Goal: Task Accomplishment & Management: Use online tool/utility

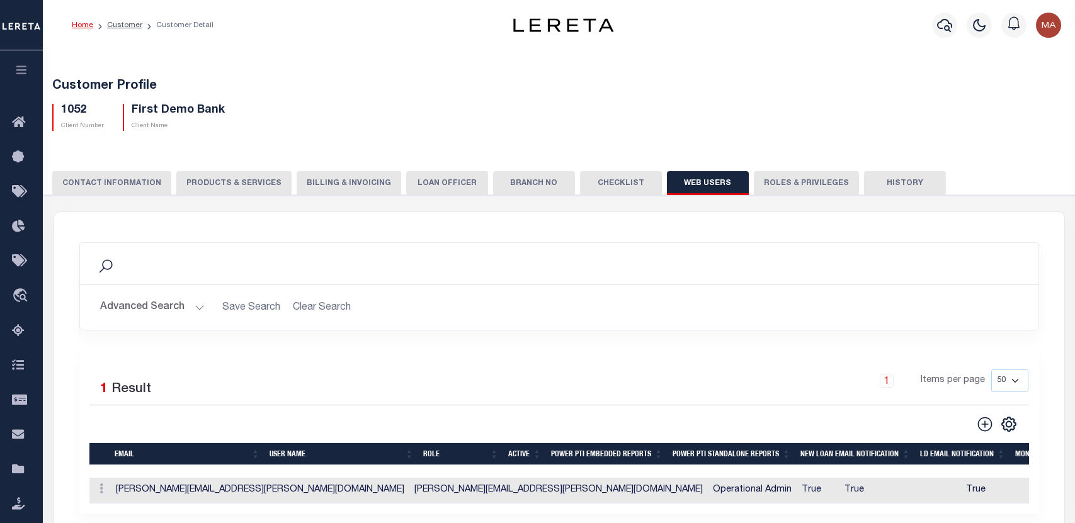
select select "50"
click at [15, 70] on icon "button" at bounding box center [21, 69] width 14 height 11
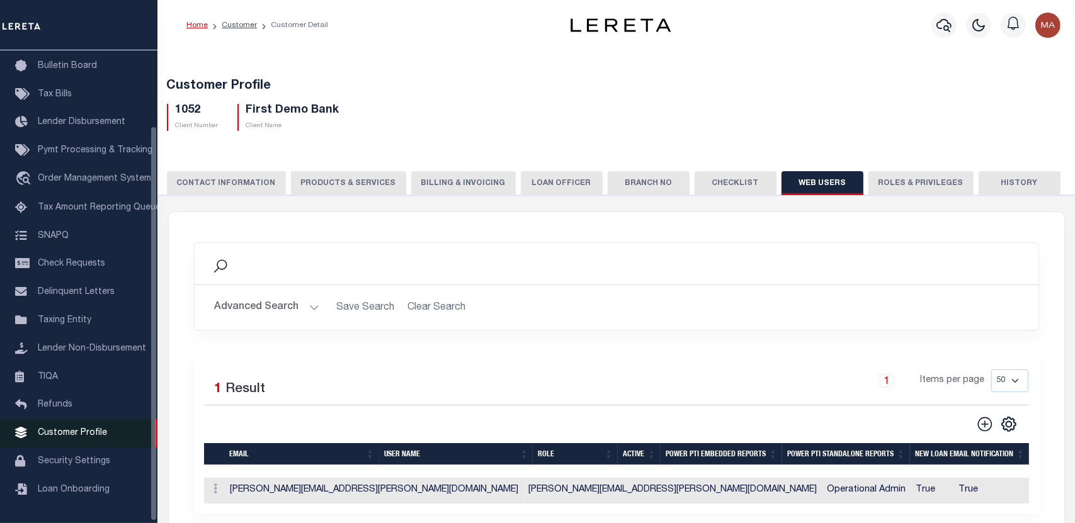
scroll to position [93, 0]
click at [68, 485] on span "Loan Onboarding" at bounding box center [74, 489] width 72 height 9
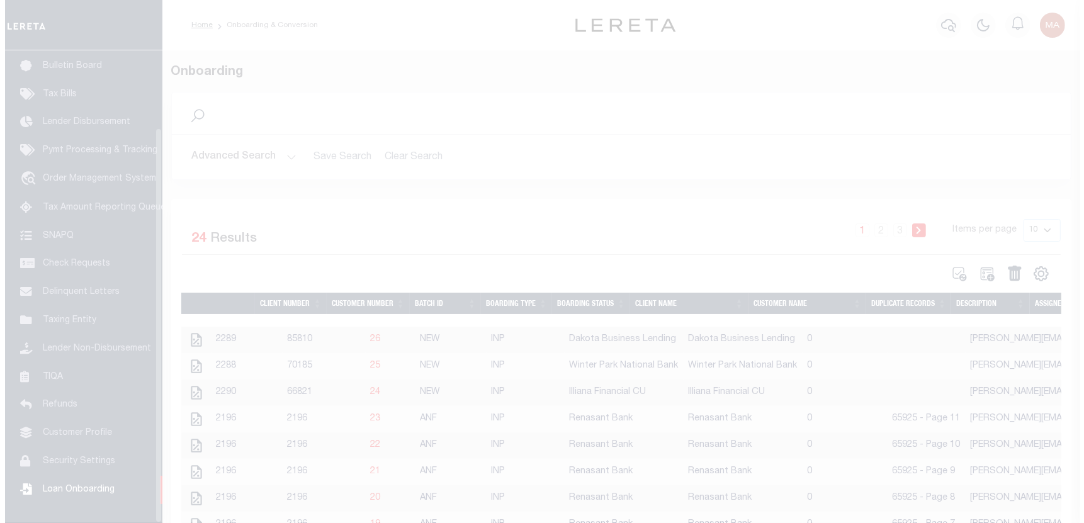
scroll to position [93, 0]
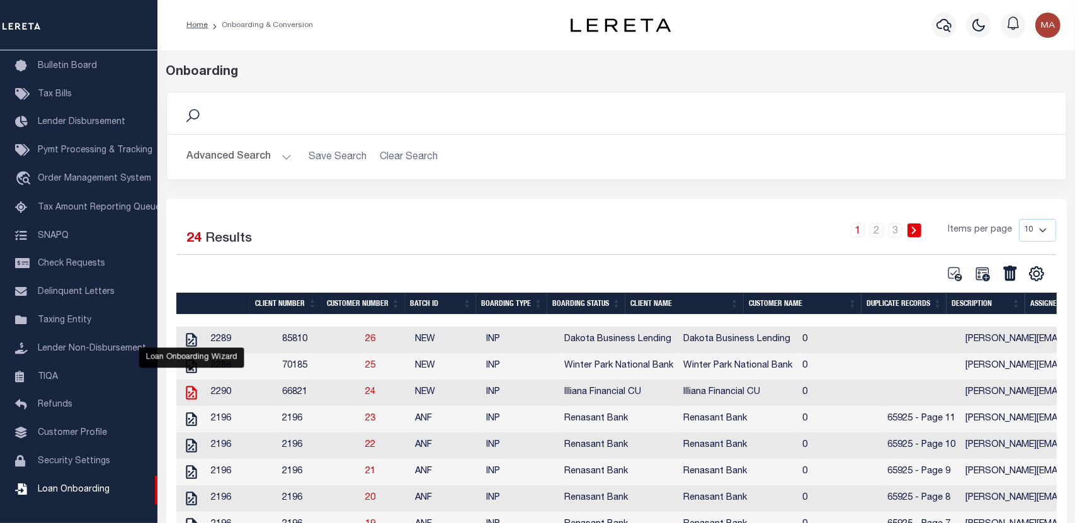
click at [188, 395] on icon "" at bounding box center [191, 393] width 11 height 14
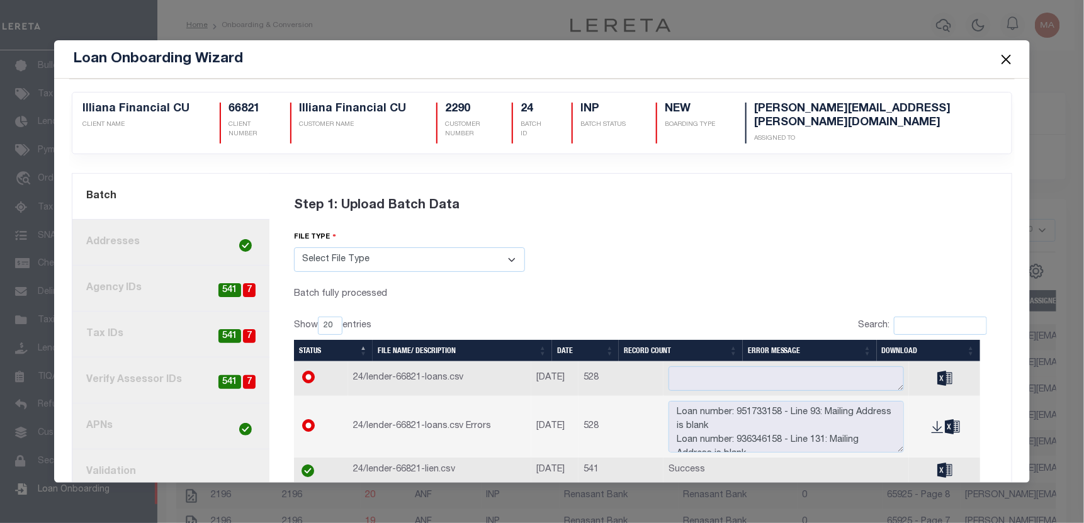
click at [129, 201] on link "current step: 1. Batch" at bounding box center [170, 197] width 197 height 46
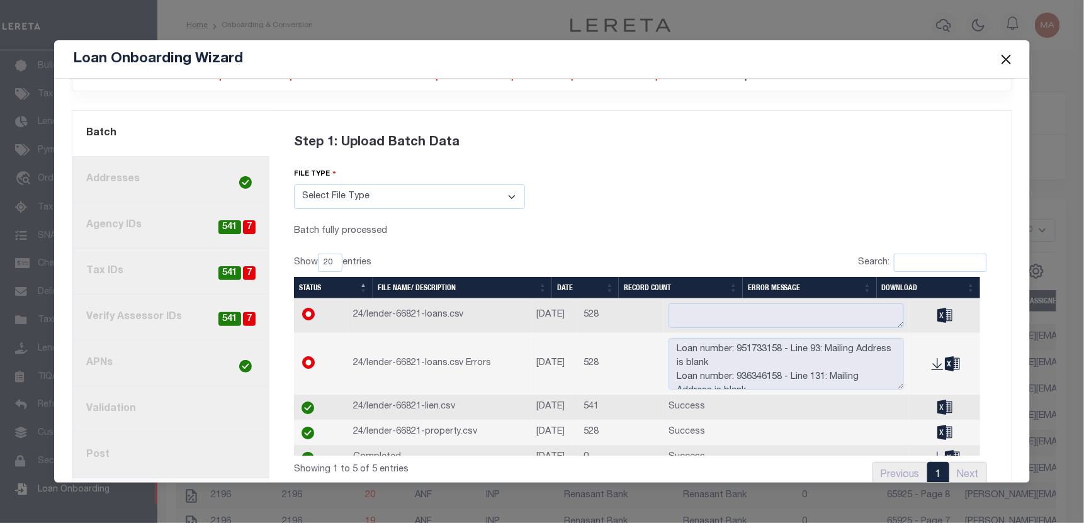
scroll to position [0, 0]
